Goal: Navigation & Orientation: Find specific page/section

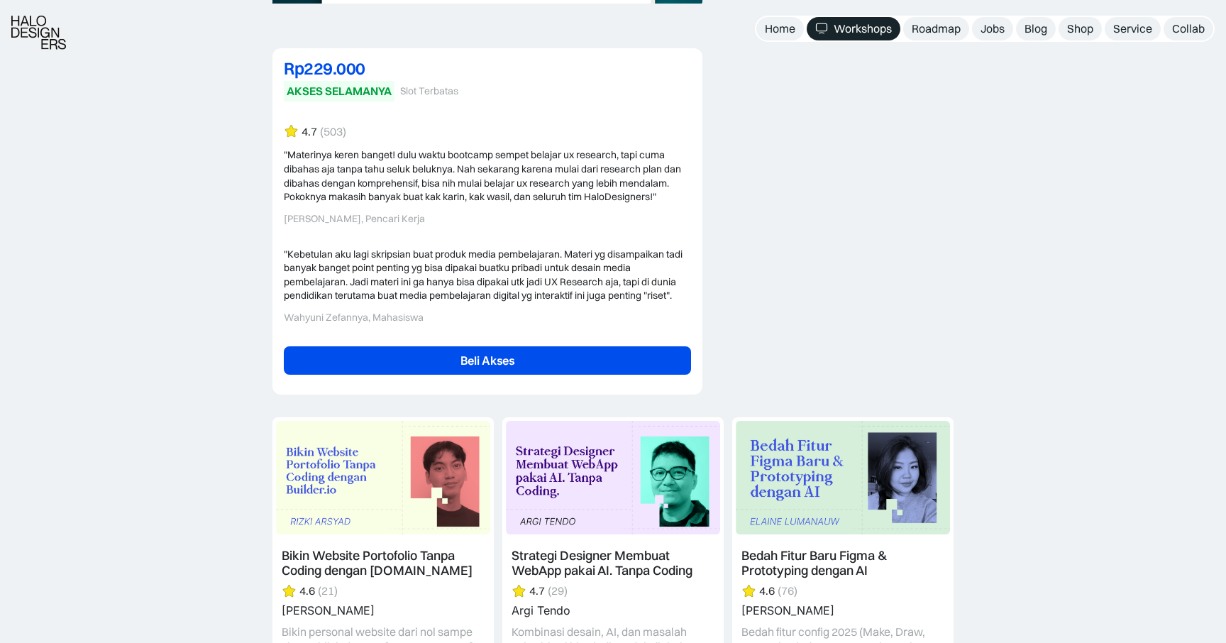
scroll to position [2994, 0]
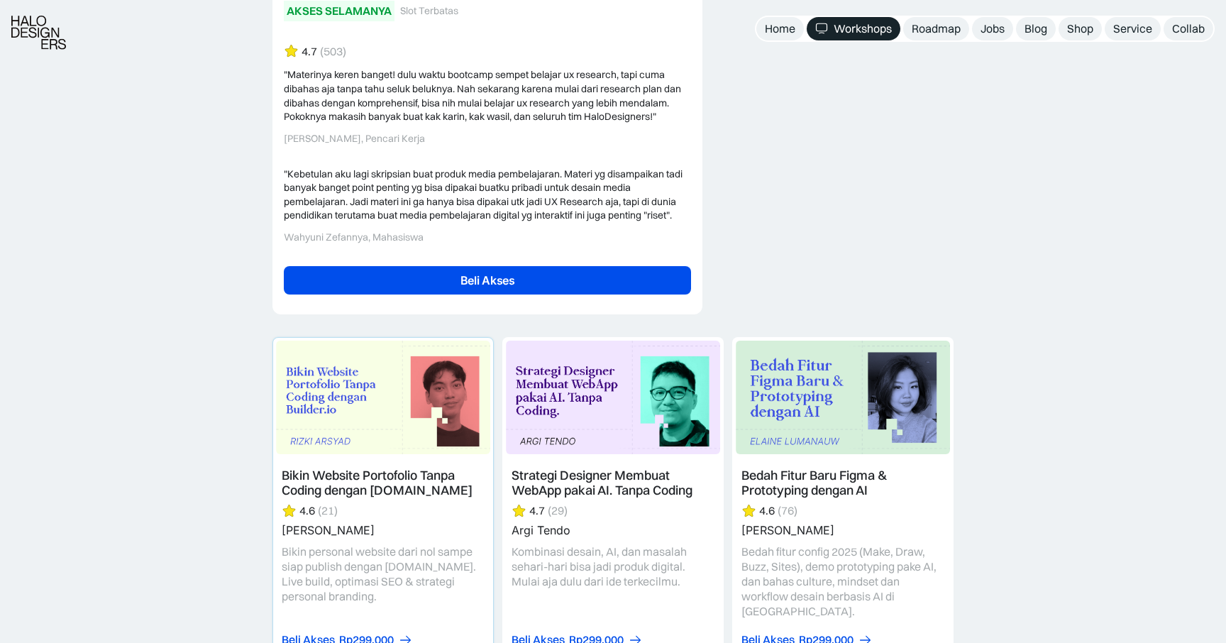
click at [352, 400] on link at bounding box center [383, 497] width 220 height 318
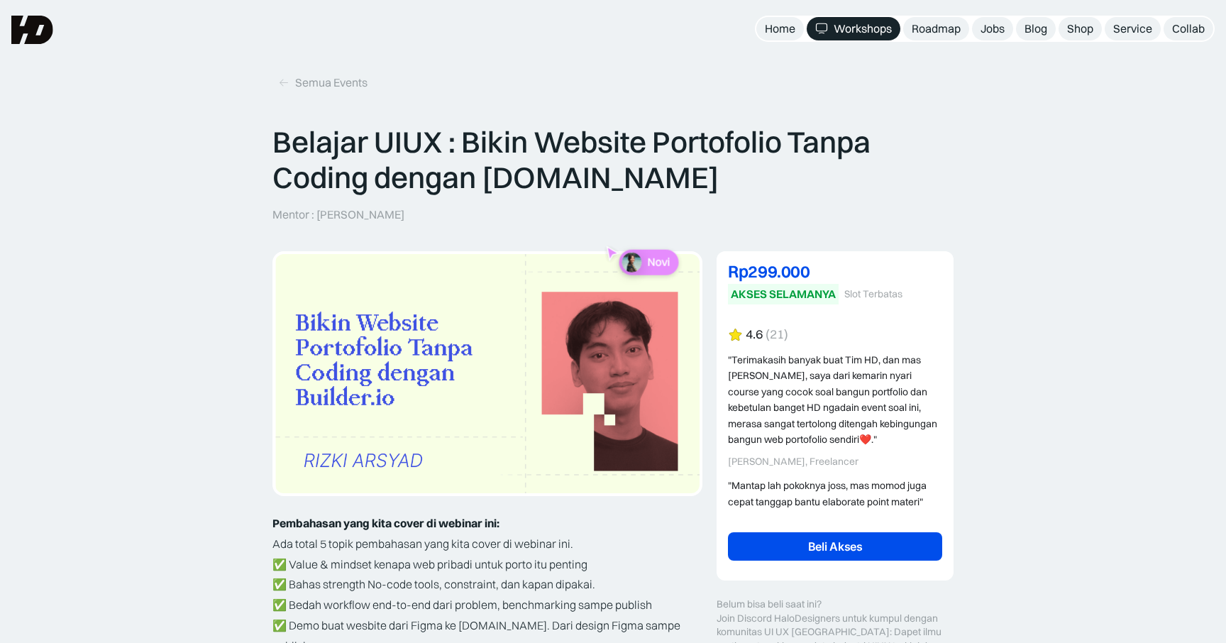
click at [34, 31] on img at bounding box center [32, 30] width 42 height 28
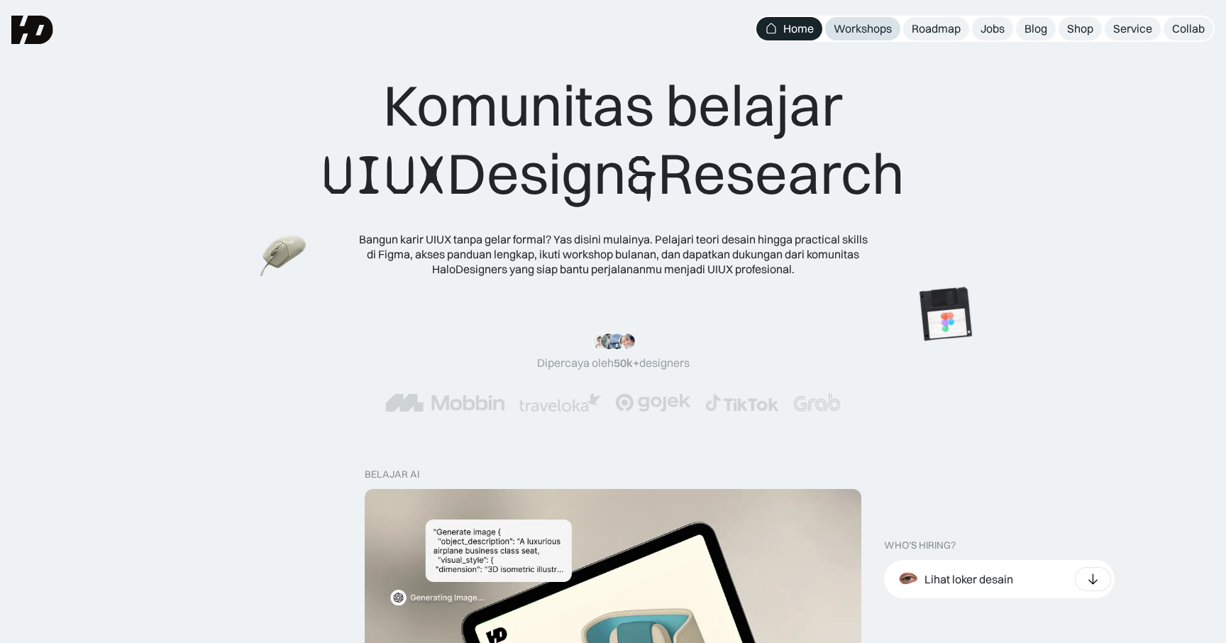
click at [865, 30] on div "Workshops" at bounding box center [863, 28] width 58 height 15
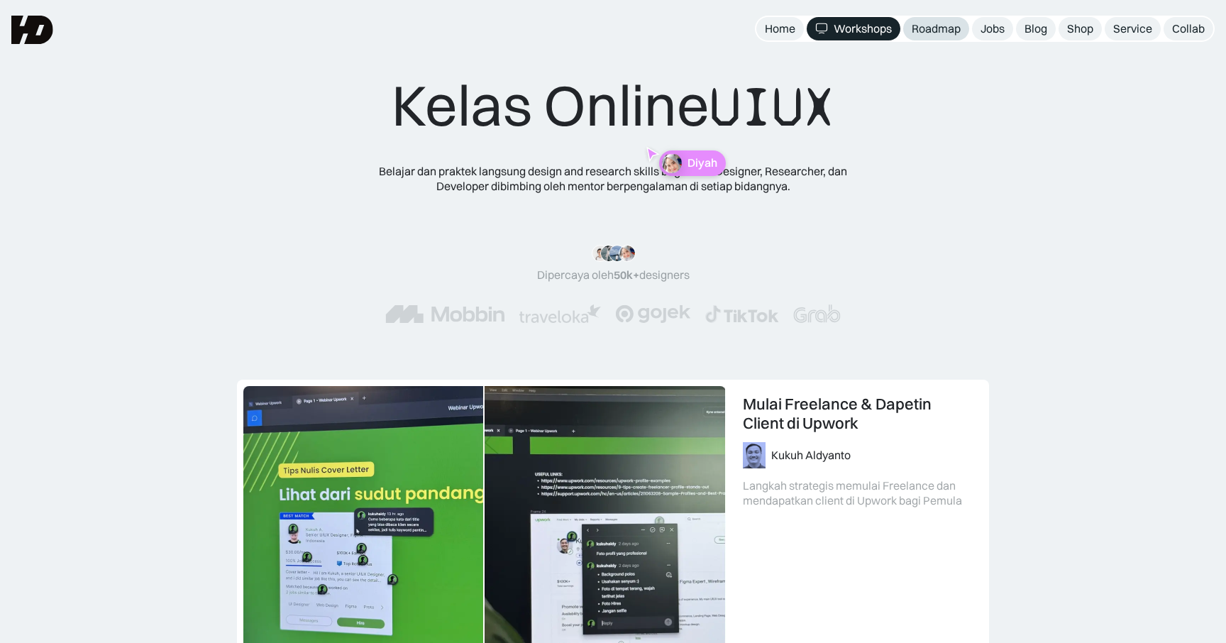
click at [934, 31] on div "Roadmap" at bounding box center [936, 28] width 49 height 15
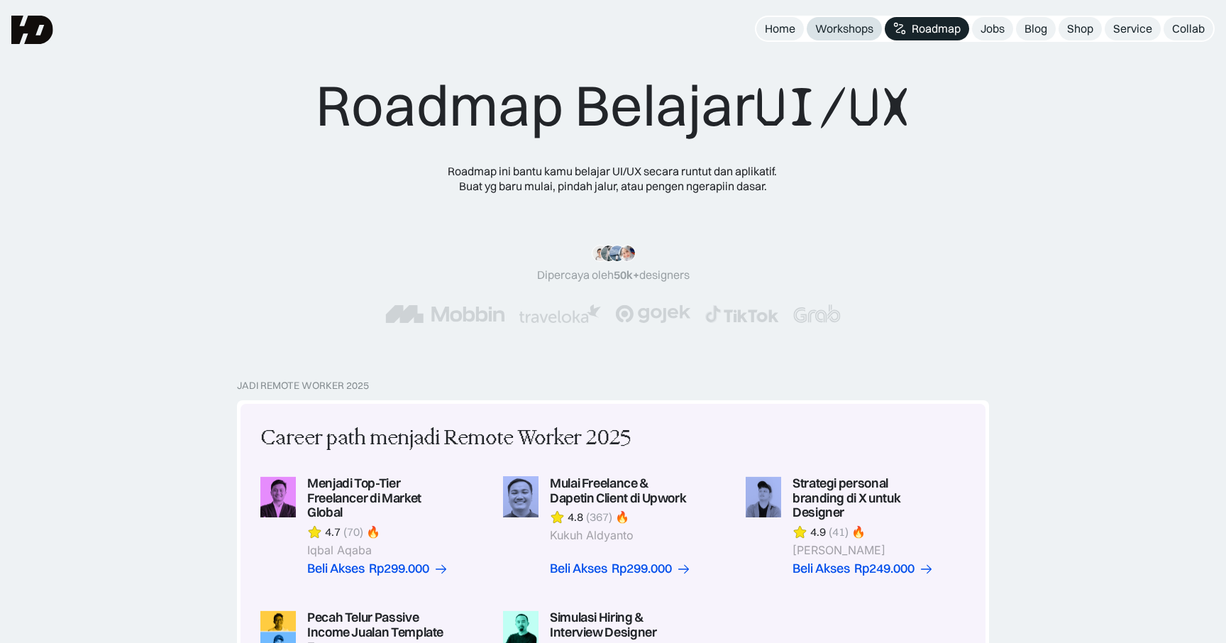
click at [867, 27] on div "Workshops" at bounding box center [844, 28] width 58 height 15
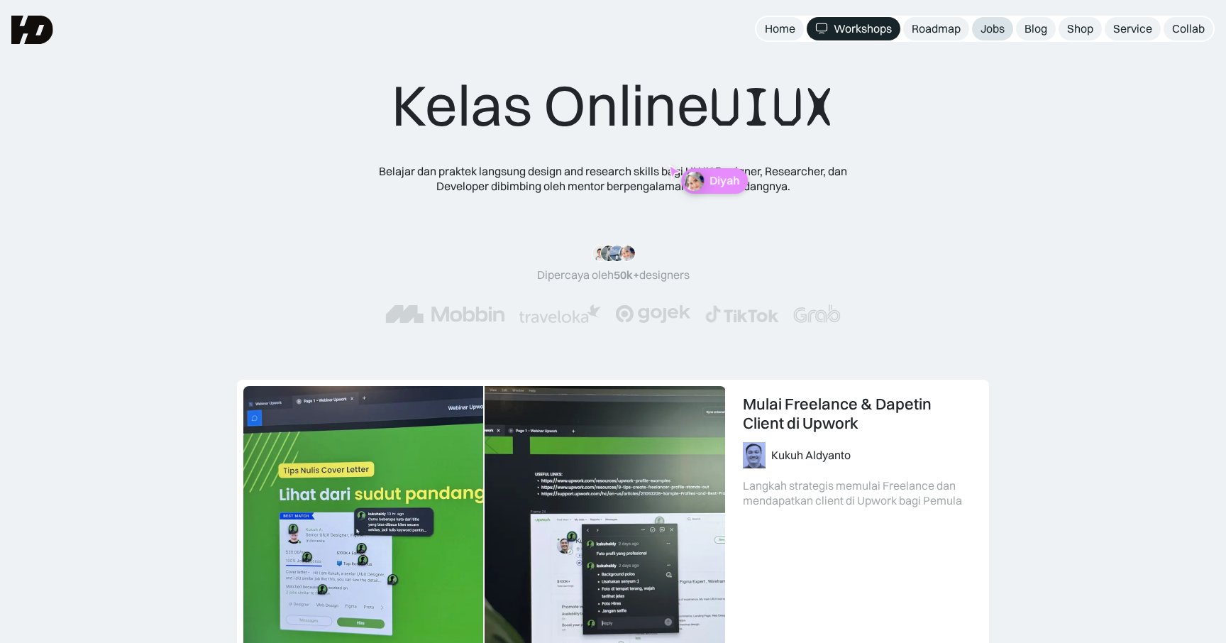
click at [1001, 33] on div "Jobs" at bounding box center [992, 28] width 24 height 15
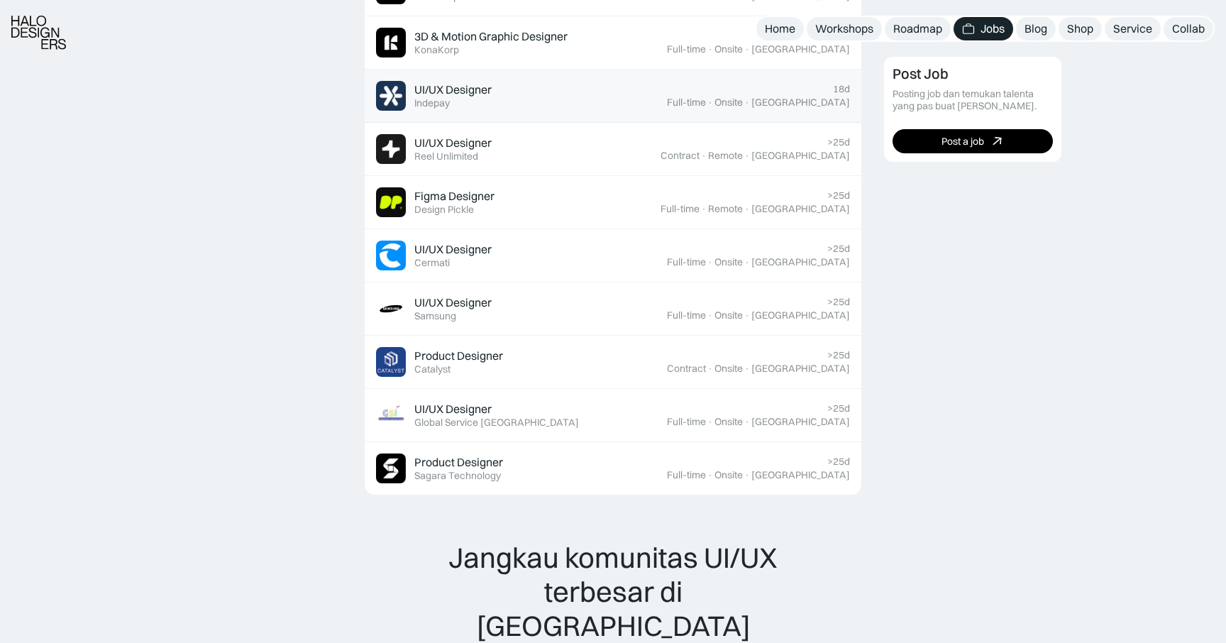
scroll to position [643, 0]
